Goal: Transaction & Acquisition: Subscribe to service/newsletter

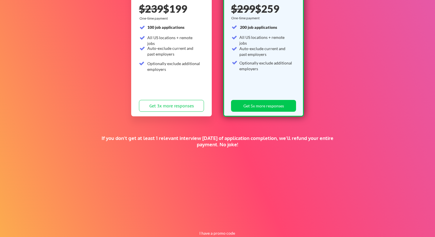
scroll to position [101, 0]
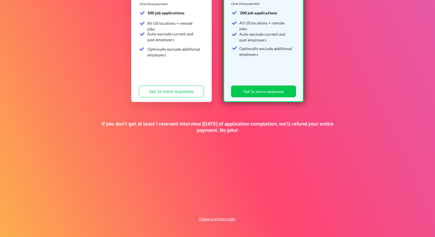
click at [213, 219] on button "I have a promo code" at bounding box center [217, 218] width 42 height 7
click at [207, 207] on input "input" at bounding box center [202, 205] width 53 height 12
paste input "hurwitz"
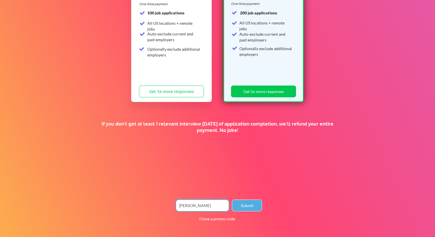
type input "hurwitz"
click at [242, 208] on button "Submit" at bounding box center [247, 205] width 30 height 12
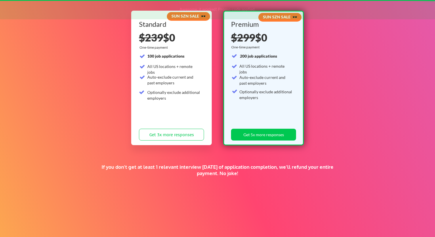
scroll to position [26, 0]
